Goal: Contribute content: Add original content to the website for others to see

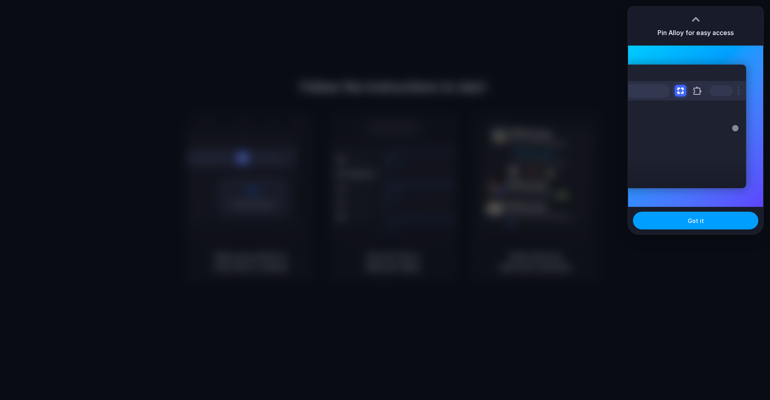
click at [668, 222] on button "Got it" at bounding box center [695, 221] width 125 height 18
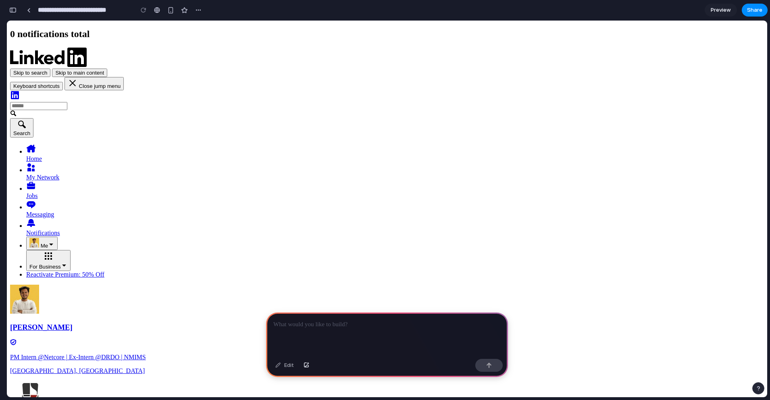
drag, startPoint x: 323, startPoint y: 192, endPoint x: 387, endPoint y: 194, distance: 63.8
click at [365, 330] on div at bounding box center [387, 334] width 242 height 43
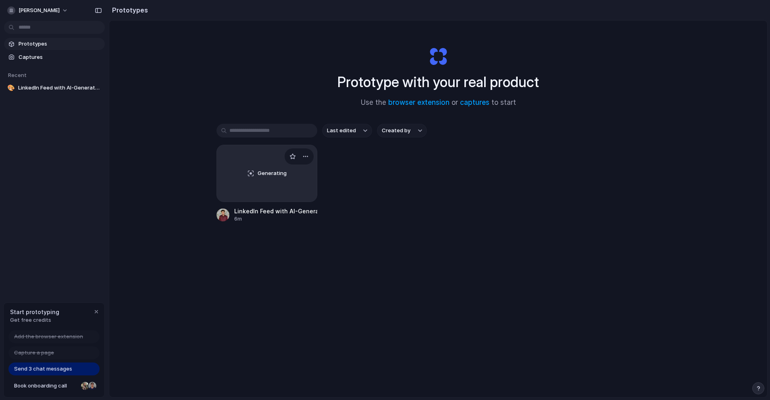
click at [266, 179] on div "Generating" at bounding box center [267, 173] width 100 height 56
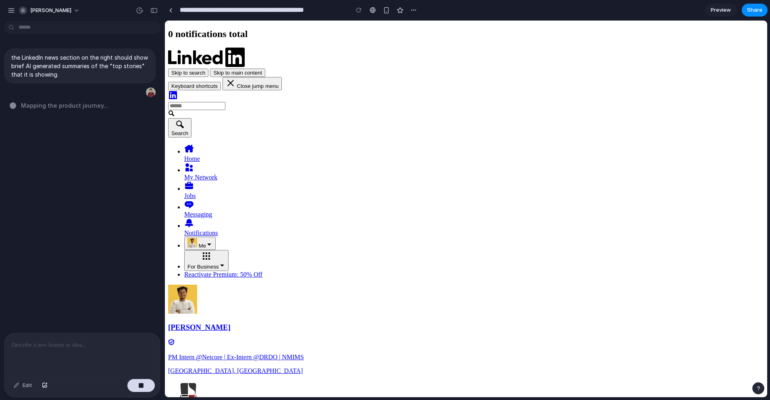
drag, startPoint x: 179, startPoint y: 188, endPoint x: 164, endPoint y: 190, distance: 15.0
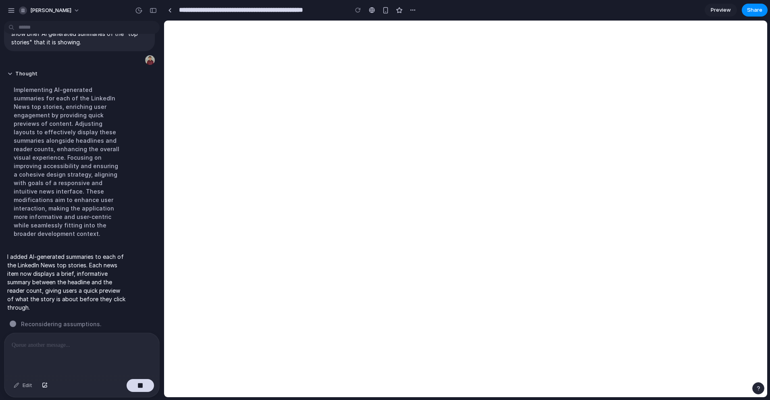
scroll to position [14, 0]
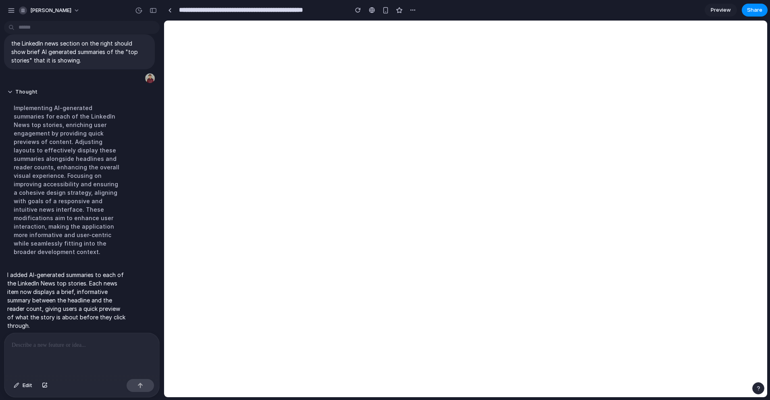
click at [73, 348] on div at bounding box center [81, 354] width 155 height 43
